Goal: Book appointment/travel/reservation

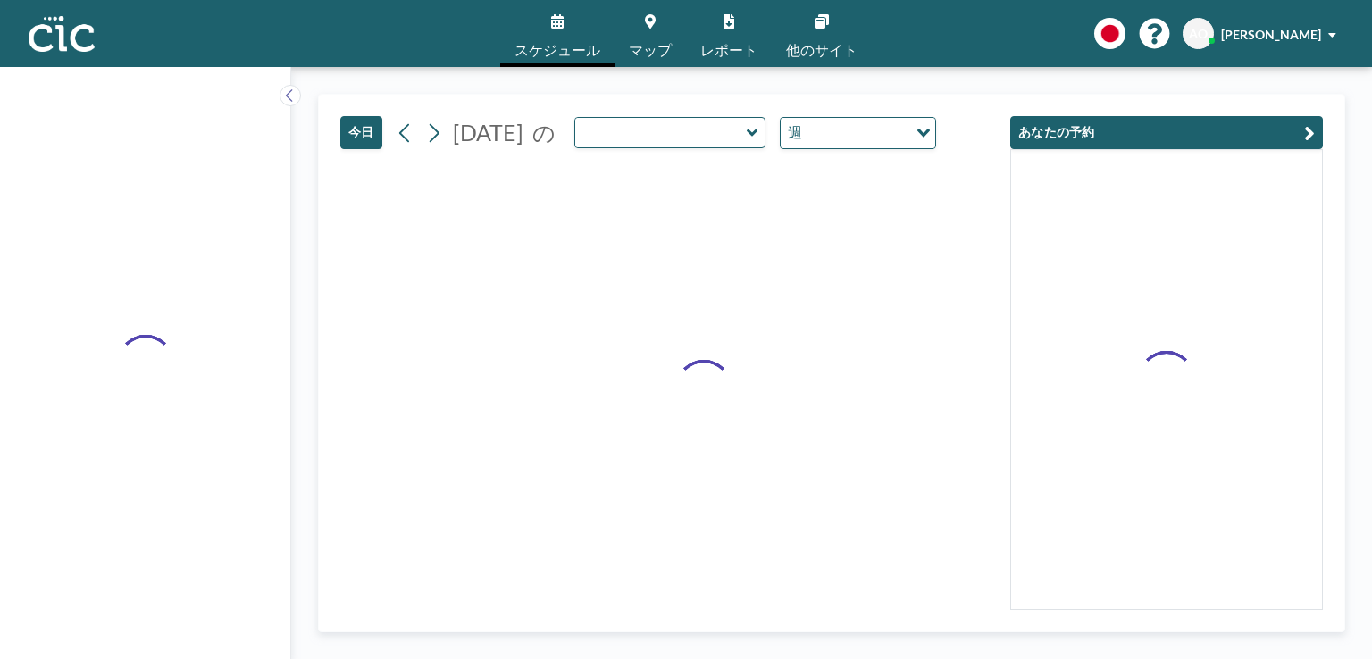
type input "Oboro"
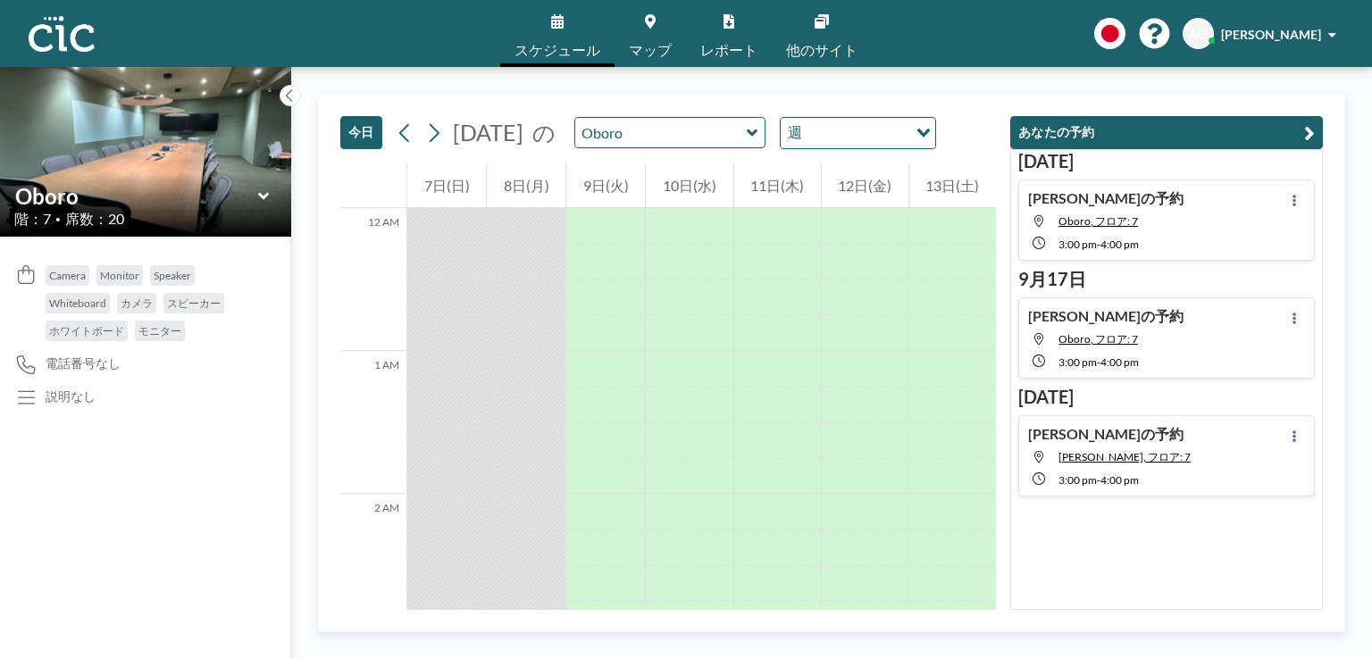
scroll to position [2501, 0]
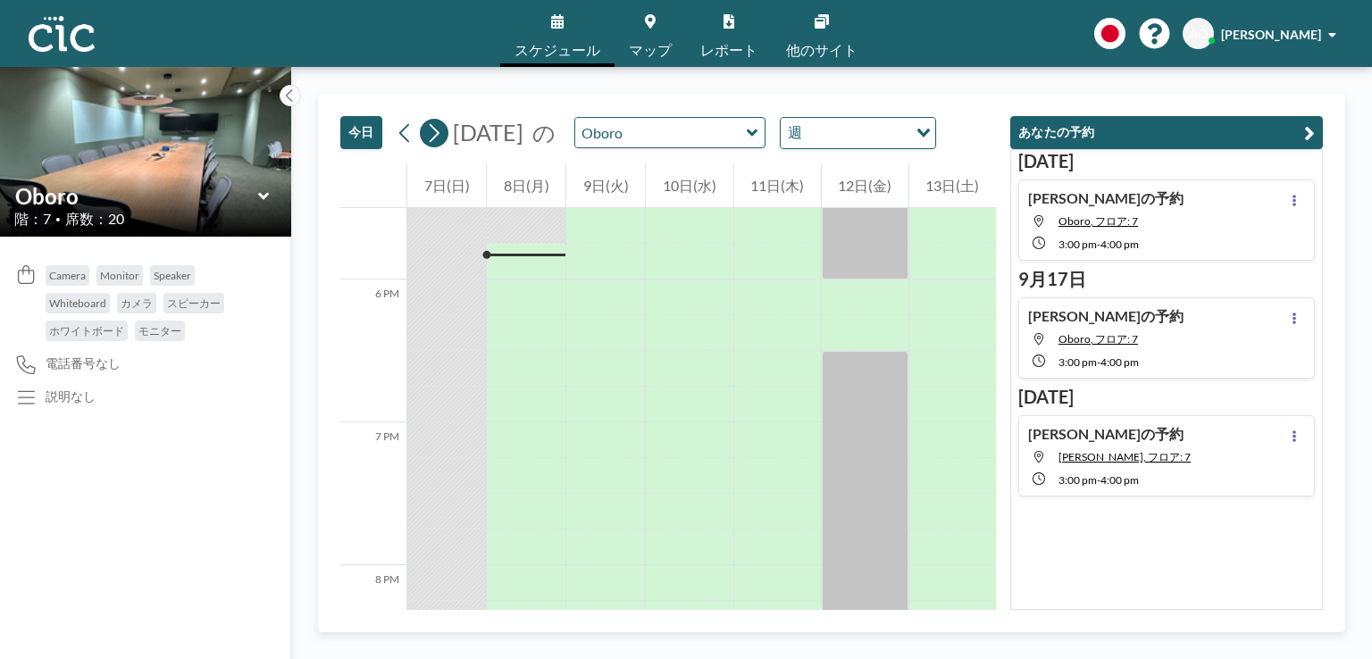
click at [434, 134] on icon at bounding box center [433, 133] width 17 height 27
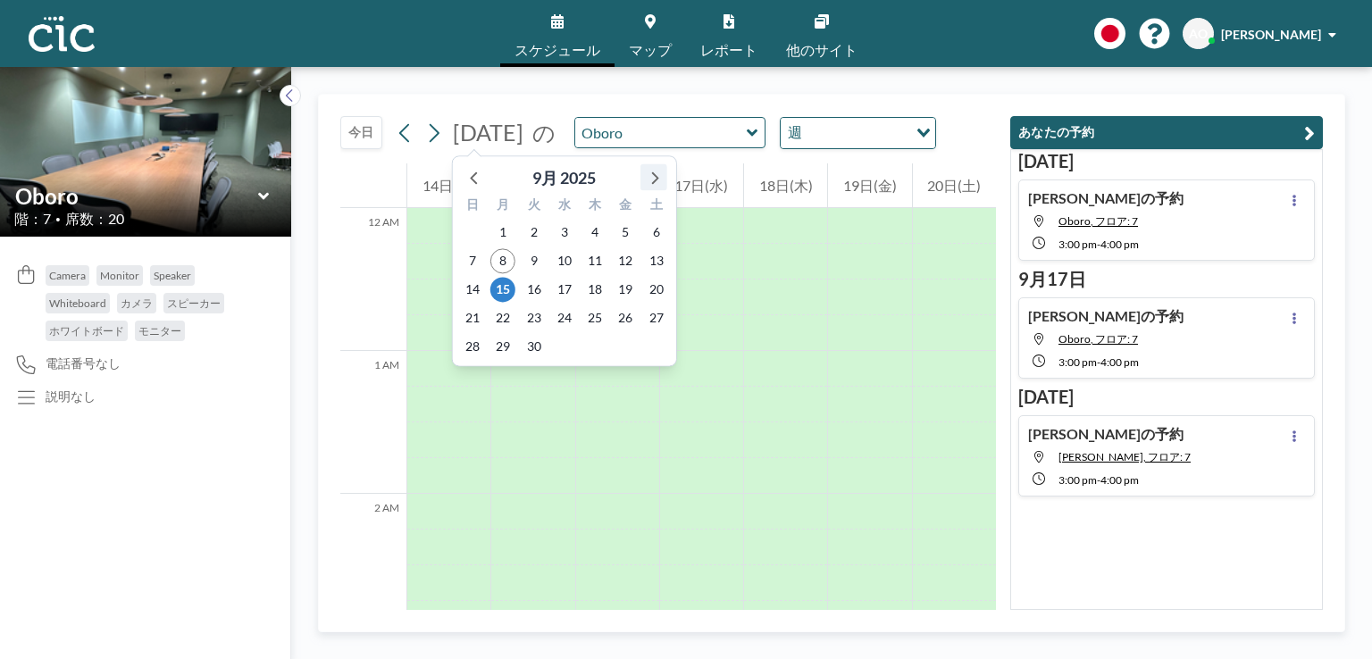
scroll to position [1108, 0]
click at [654, 172] on icon at bounding box center [653, 176] width 23 height 23
click at [565, 240] on span "1" at bounding box center [564, 232] width 25 height 25
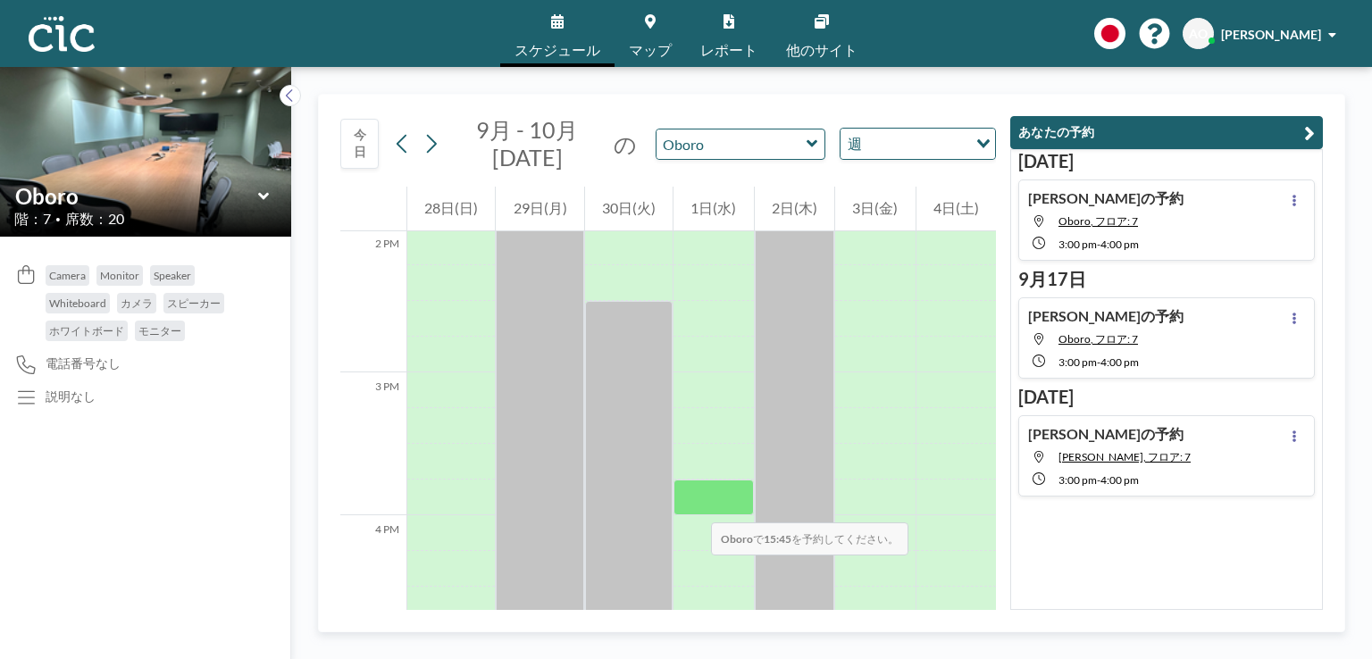
scroll to position [2001, 0]
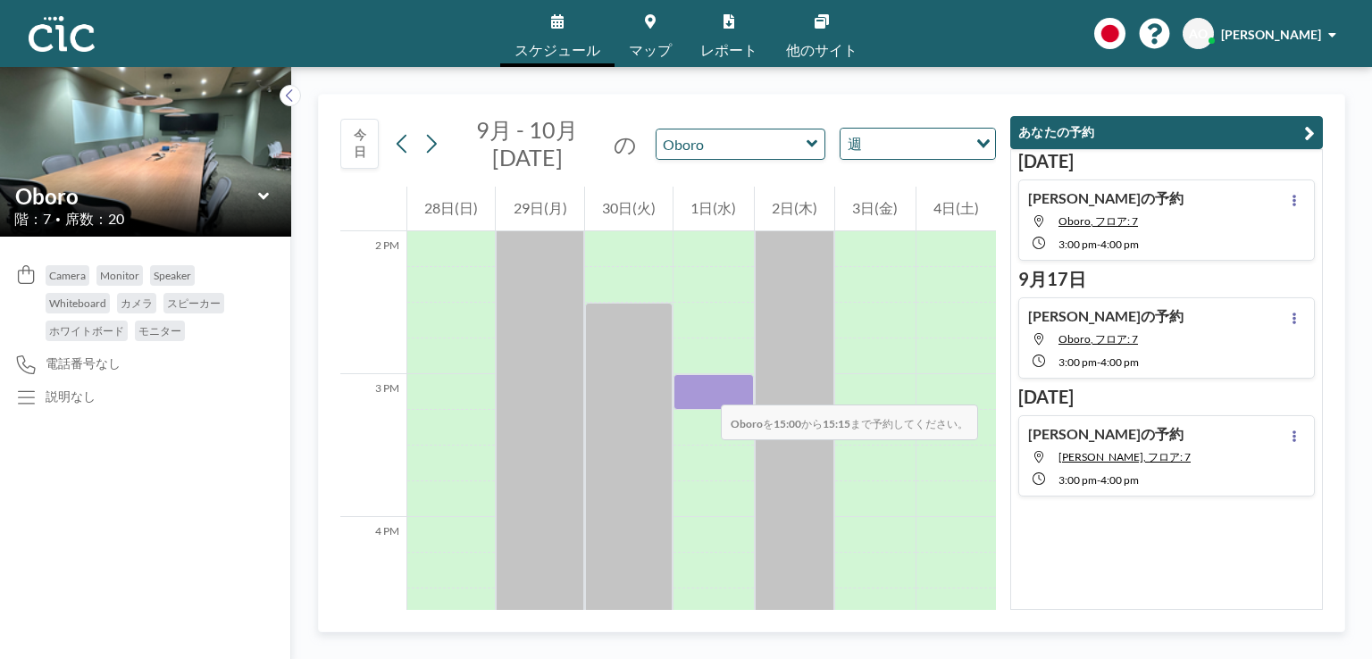
click at [703, 387] on div at bounding box center [714, 392] width 80 height 36
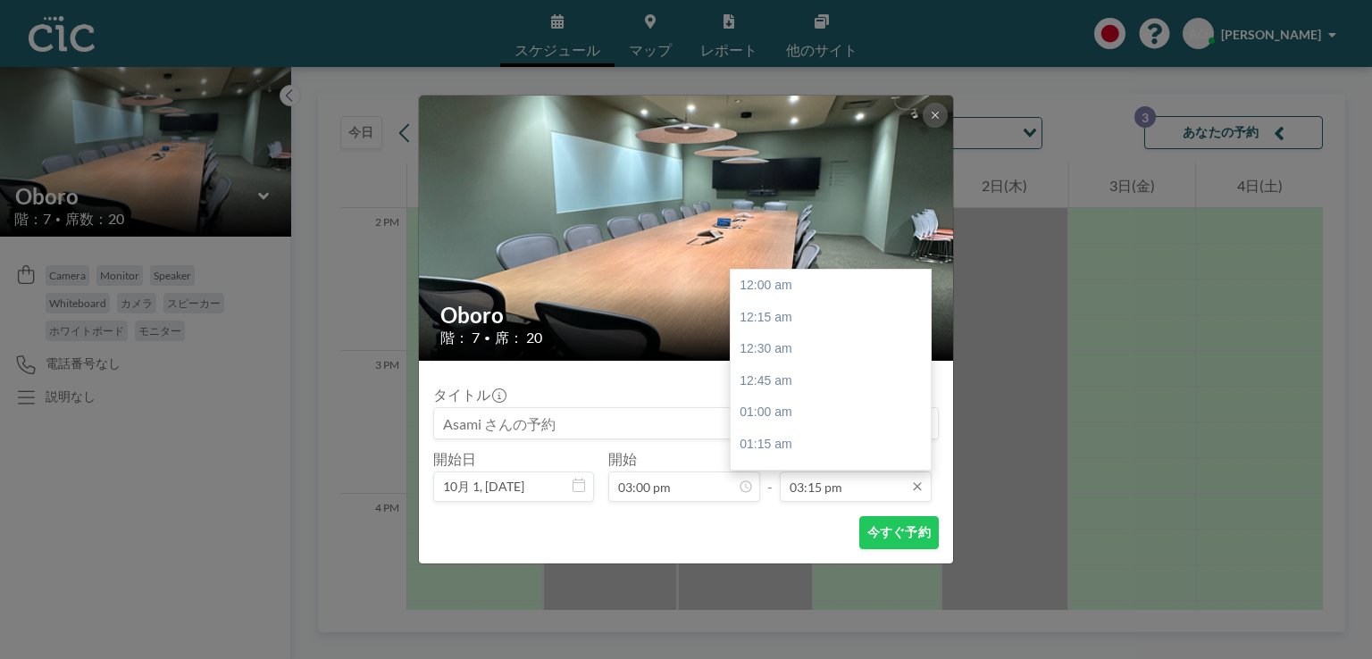
scroll to position [1940, 0]
click at [783, 381] on div "04:00 pm" at bounding box center [835, 380] width 209 height 32
type input "04:00 pm"
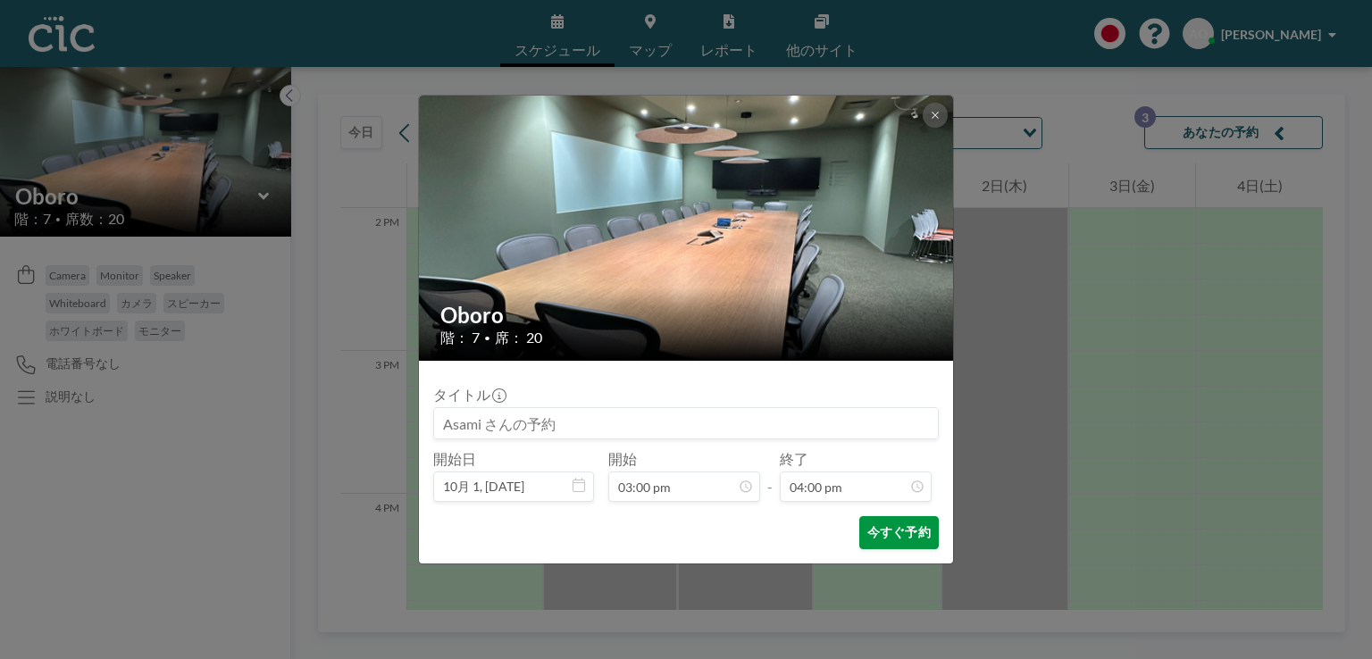
click at [882, 533] on button "今すぐ予約" at bounding box center [899, 532] width 80 height 33
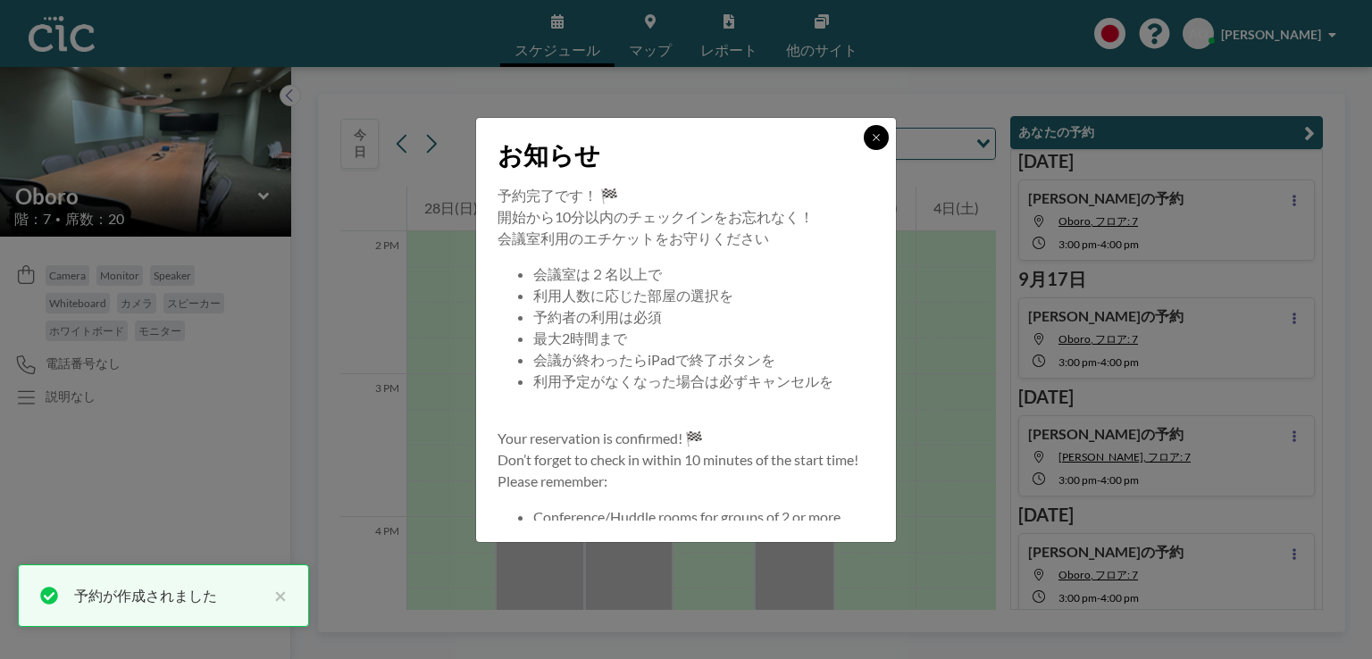
click at [875, 138] on icon at bounding box center [876, 137] width 6 height 6
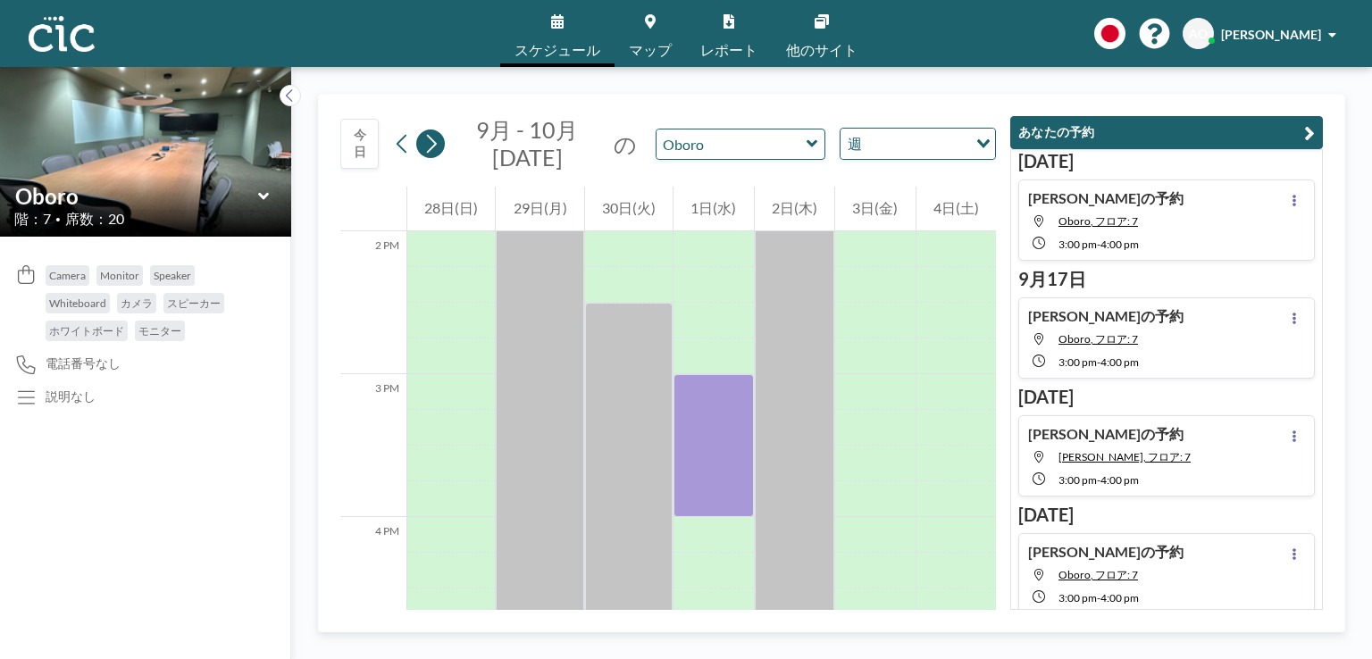
click at [433, 143] on icon at bounding box center [431, 143] width 17 height 27
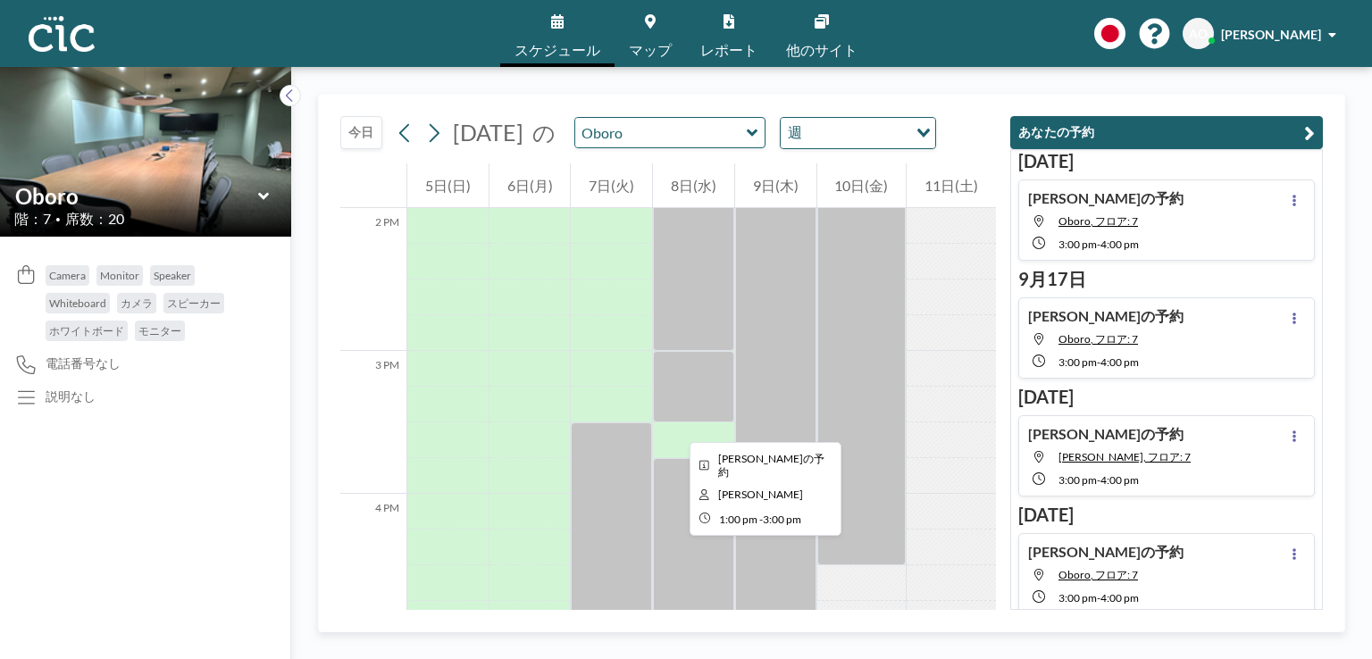
scroll to position [2001, 0]
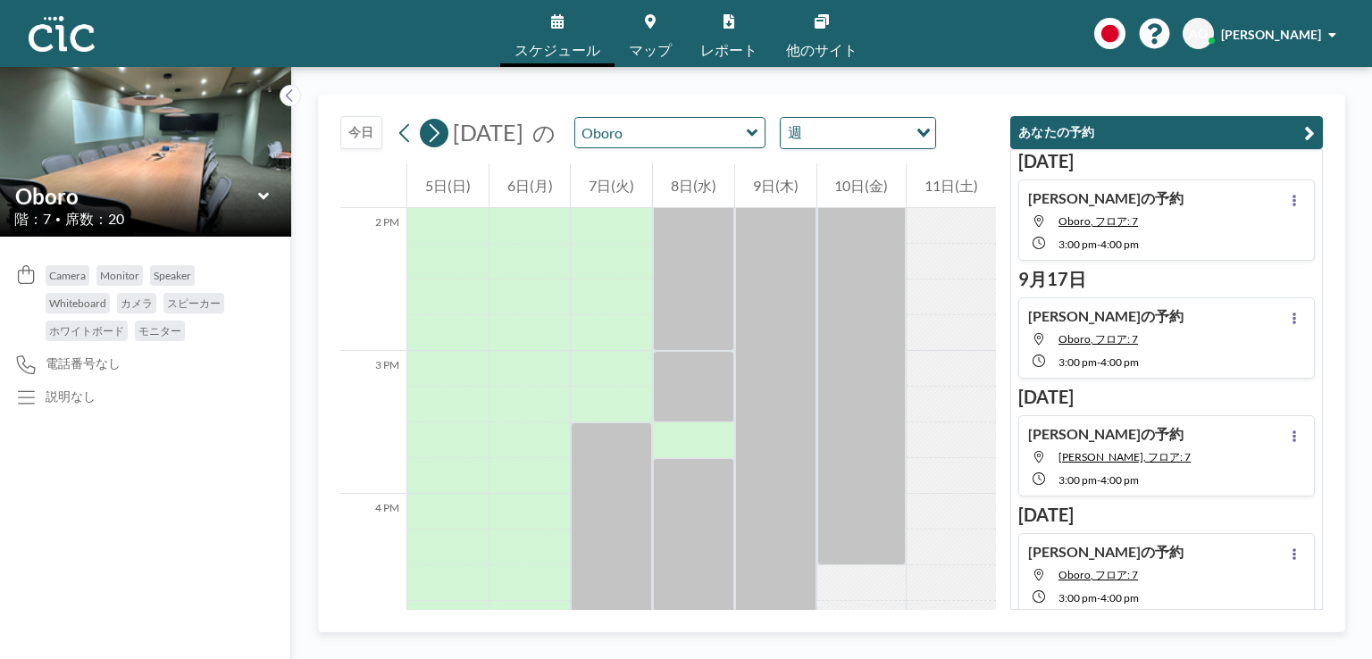
click at [432, 130] on icon at bounding box center [433, 133] width 17 height 27
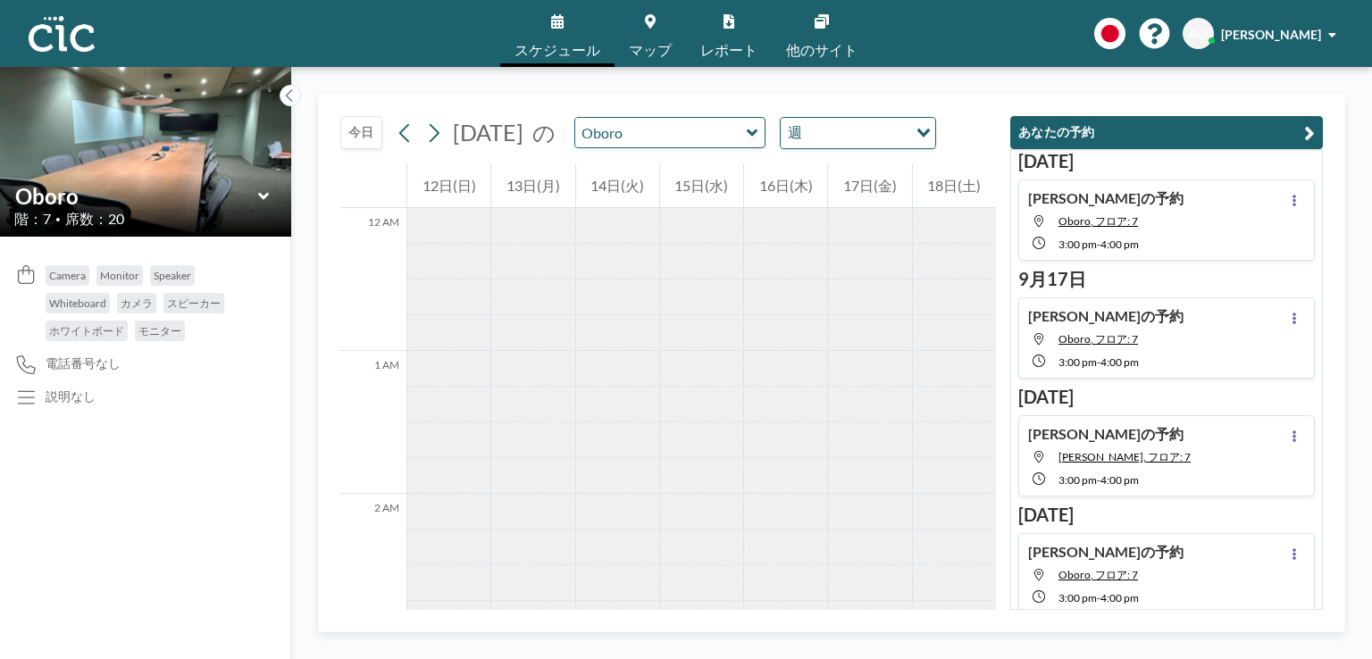
scroll to position [1108, 0]
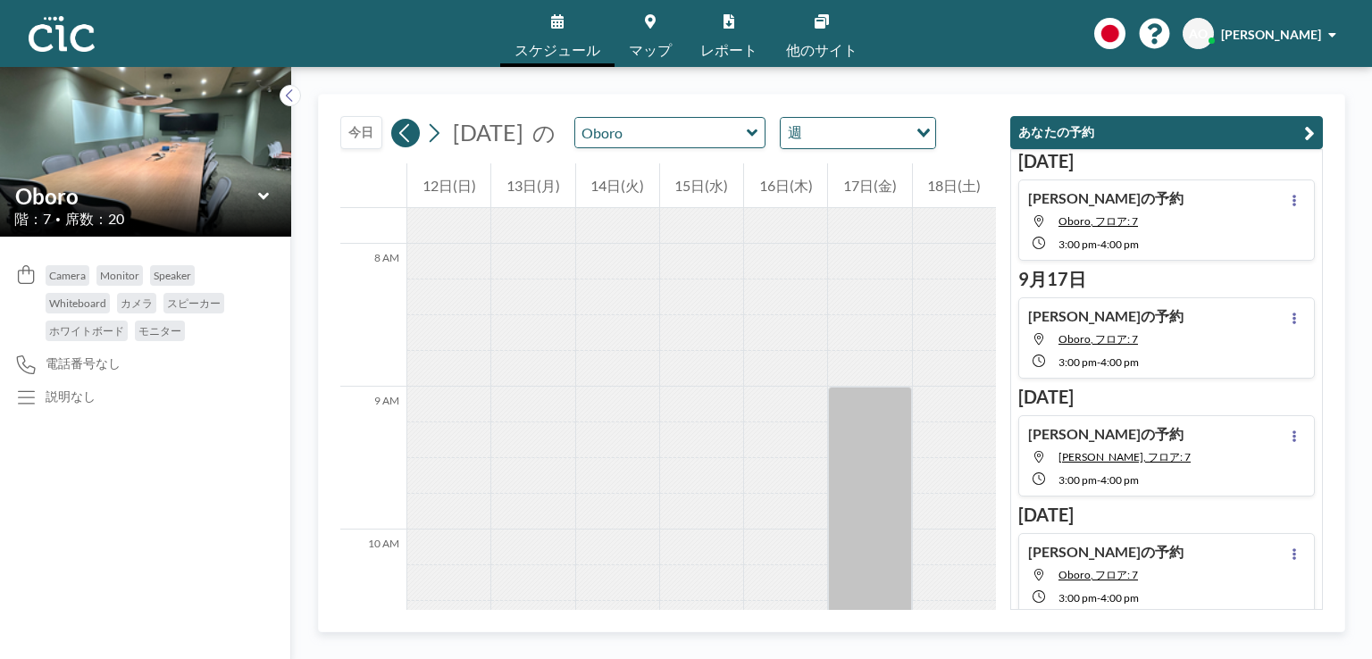
click at [407, 134] on icon at bounding box center [405, 133] width 17 height 27
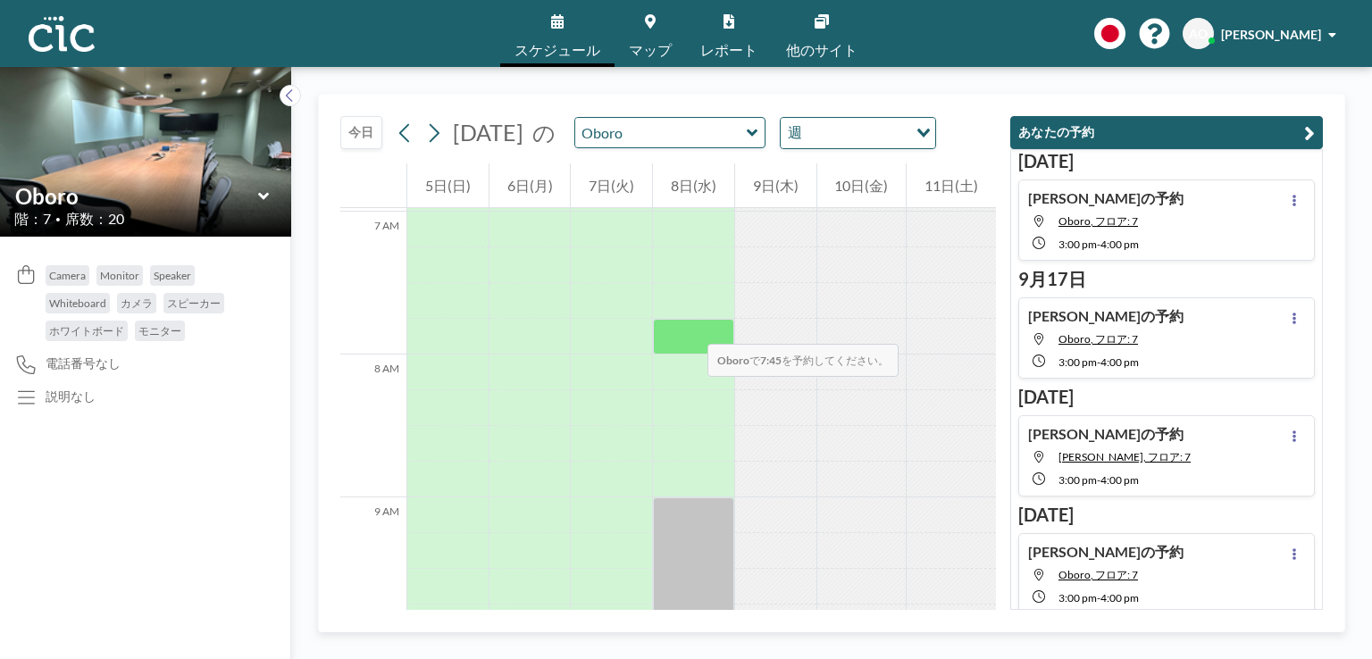
scroll to position [997, 0]
